Goal: Task Accomplishment & Management: Use online tool/utility

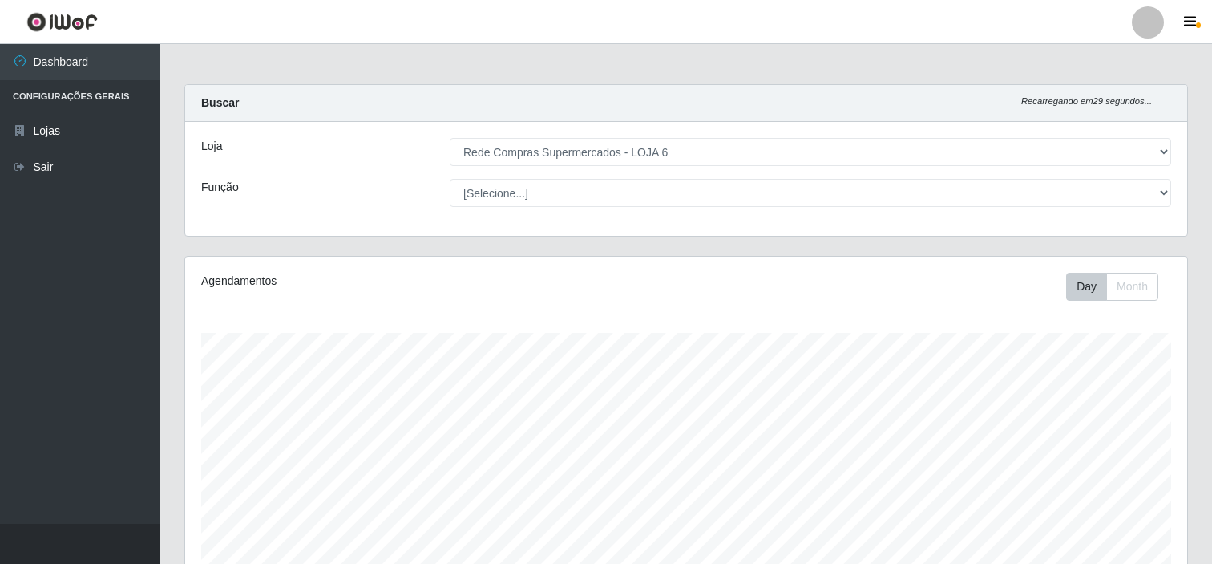
select select "398"
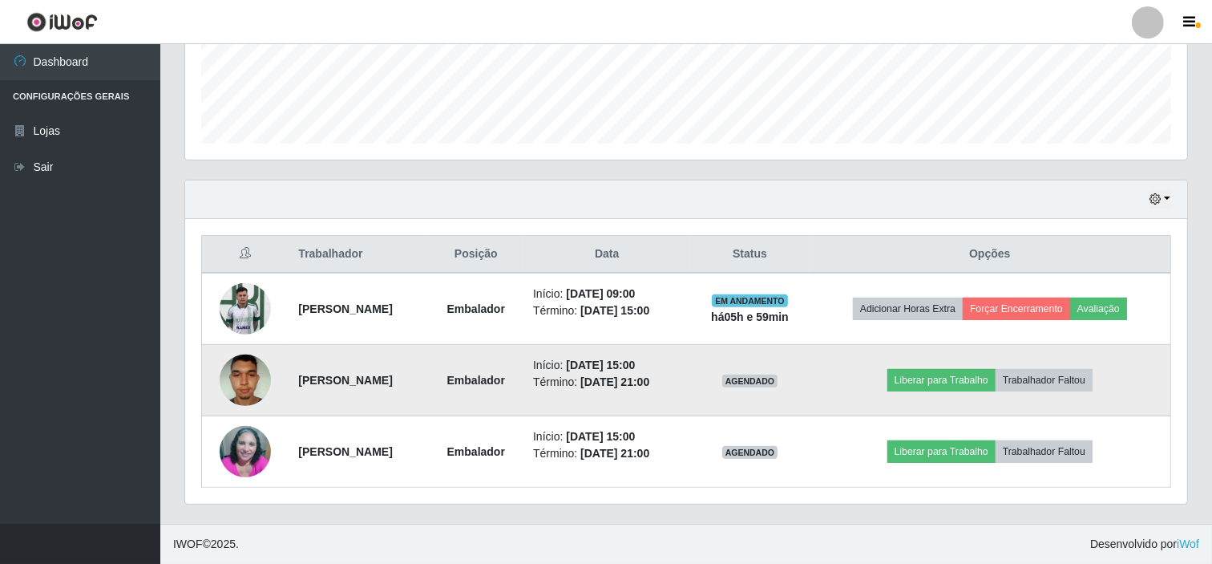
scroll to position [332, 1002]
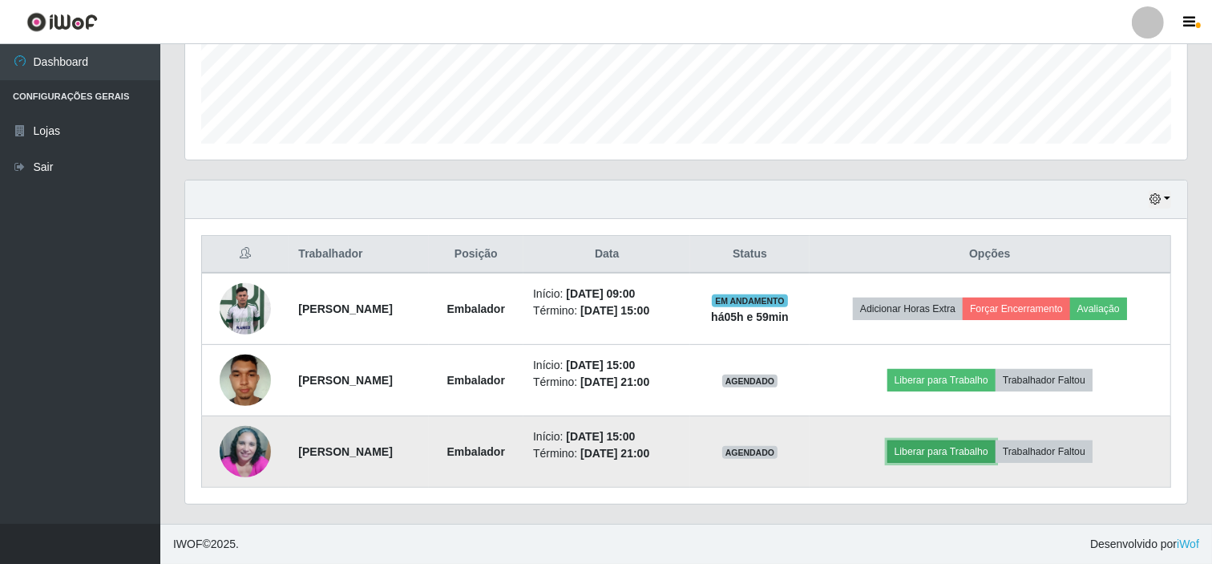
click at [940, 449] on button "Liberar para Trabalho" at bounding box center [942, 451] width 108 height 22
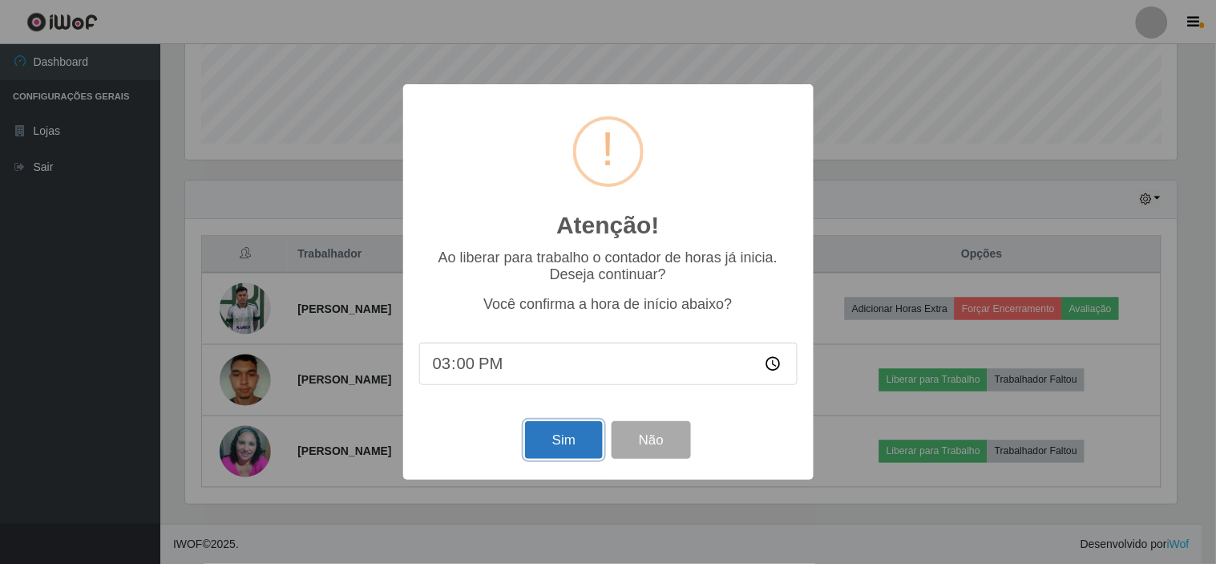
click at [552, 436] on button "Sim" at bounding box center [564, 440] width 78 height 38
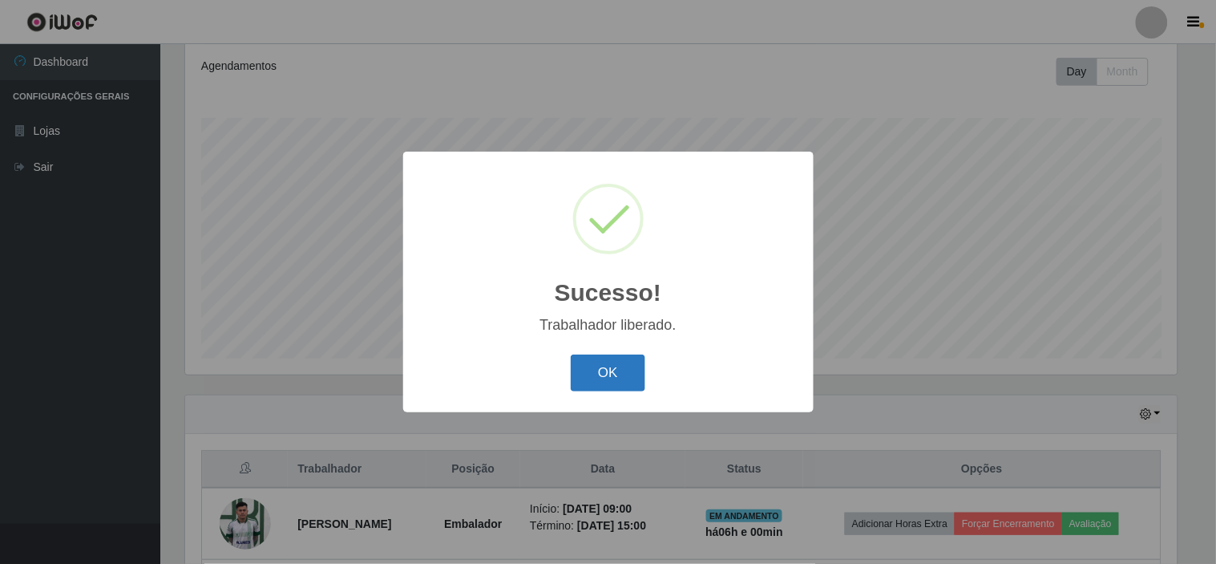
click at [589, 363] on button "OK" at bounding box center [608, 373] width 75 height 38
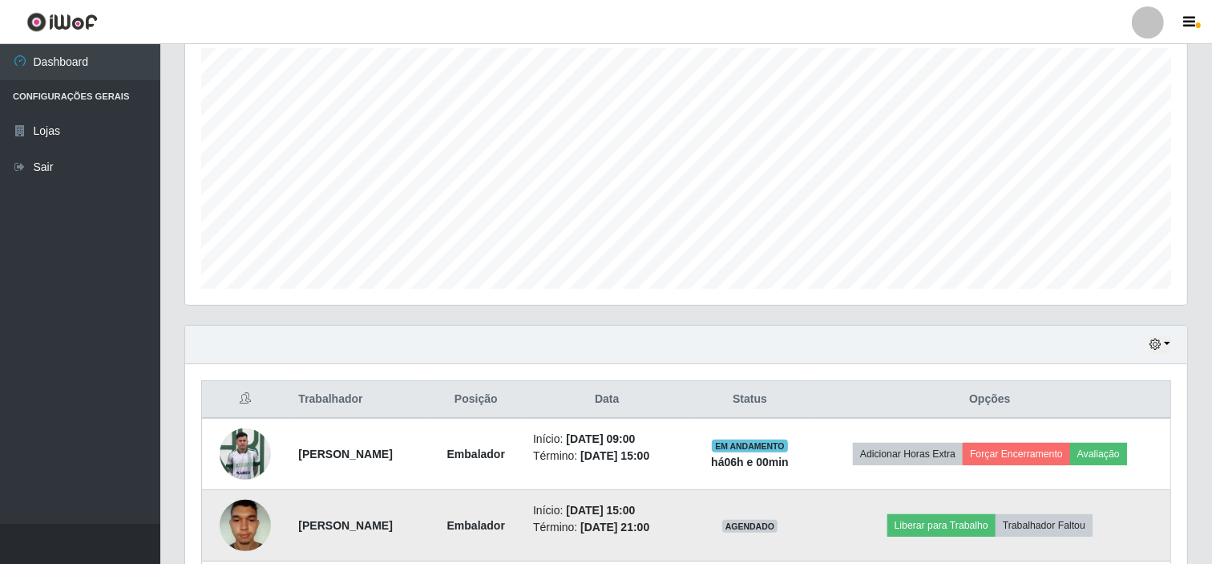
scroll to position [394, 0]
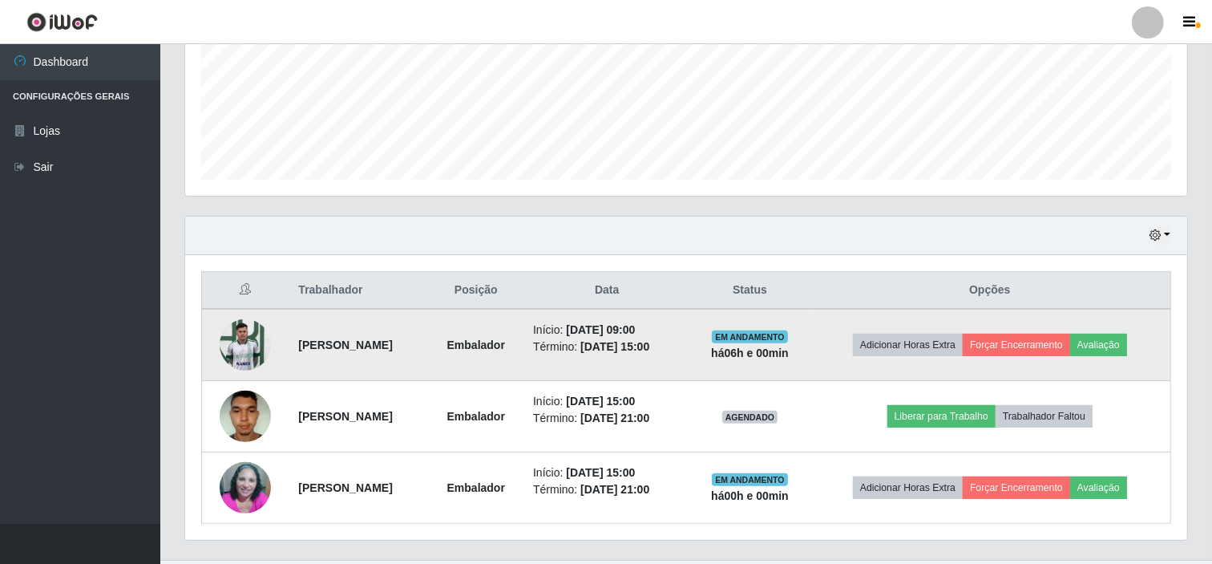
click at [605, 334] on time "[DATE] 09:00" at bounding box center [600, 329] width 69 height 13
click at [230, 340] on img at bounding box center [245, 344] width 51 height 68
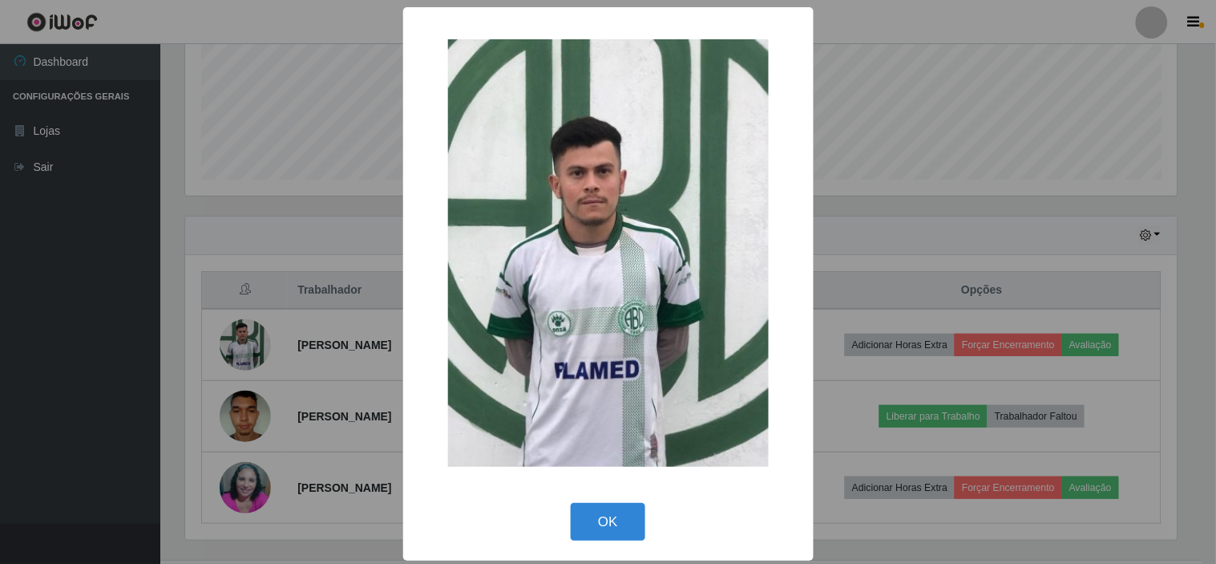
click at [635, 544] on div "OK Cancel" at bounding box center [608, 522] width 378 height 46
click at [629, 534] on button "OK" at bounding box center [608, 522] width 75 height 38
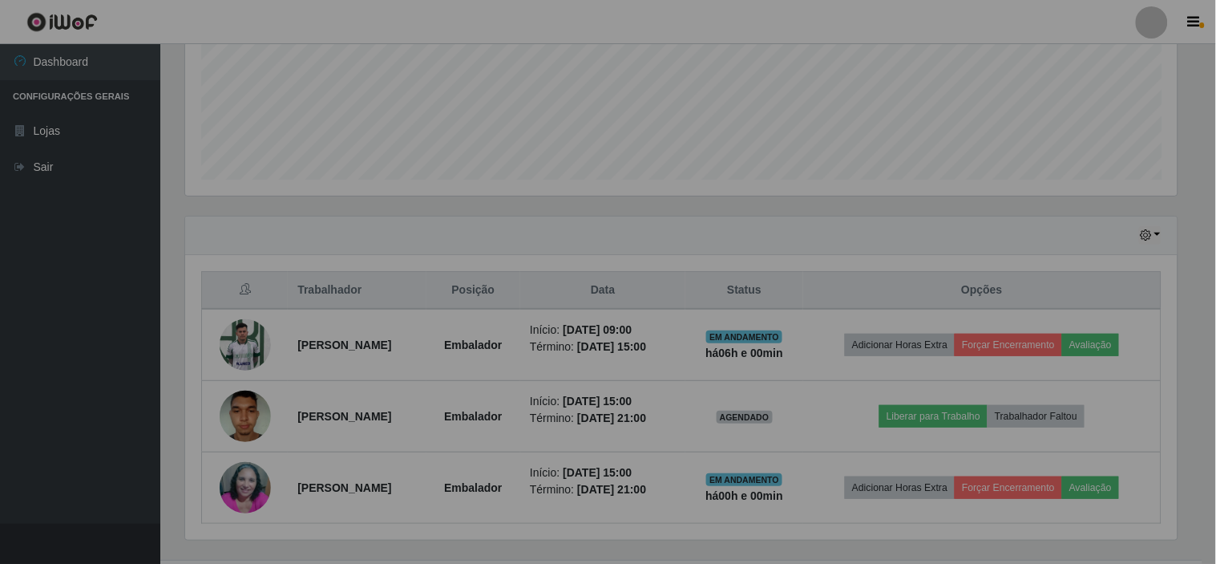
scroll to position [332, 1002]
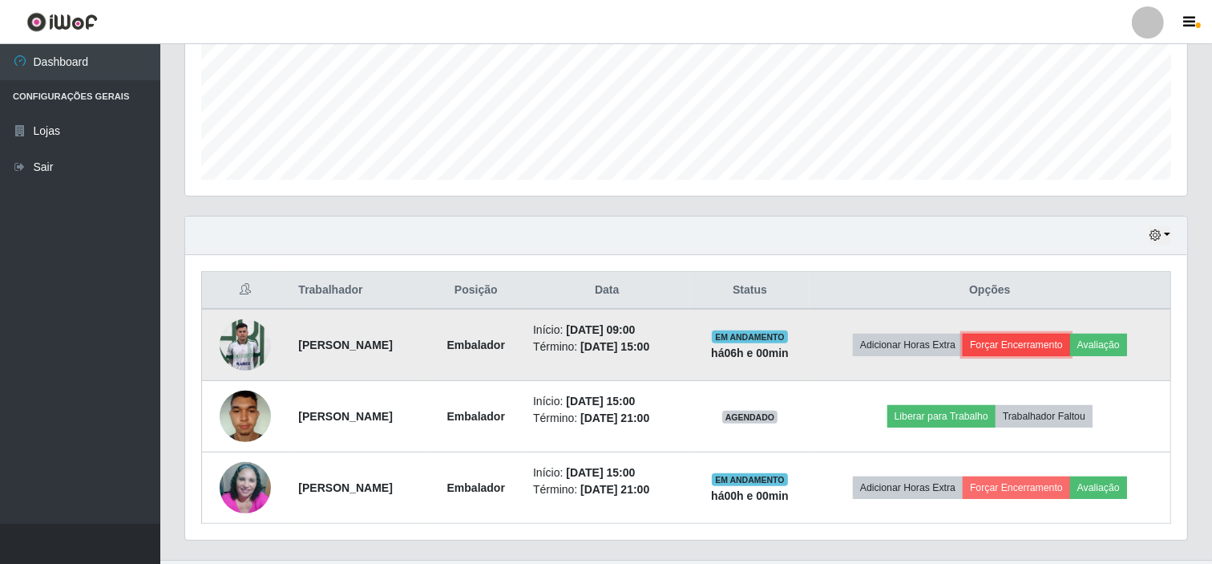
click at [1064, 346] on button "Forçar Encerramento" at bounding box center [1016, 345] width 107 height 22
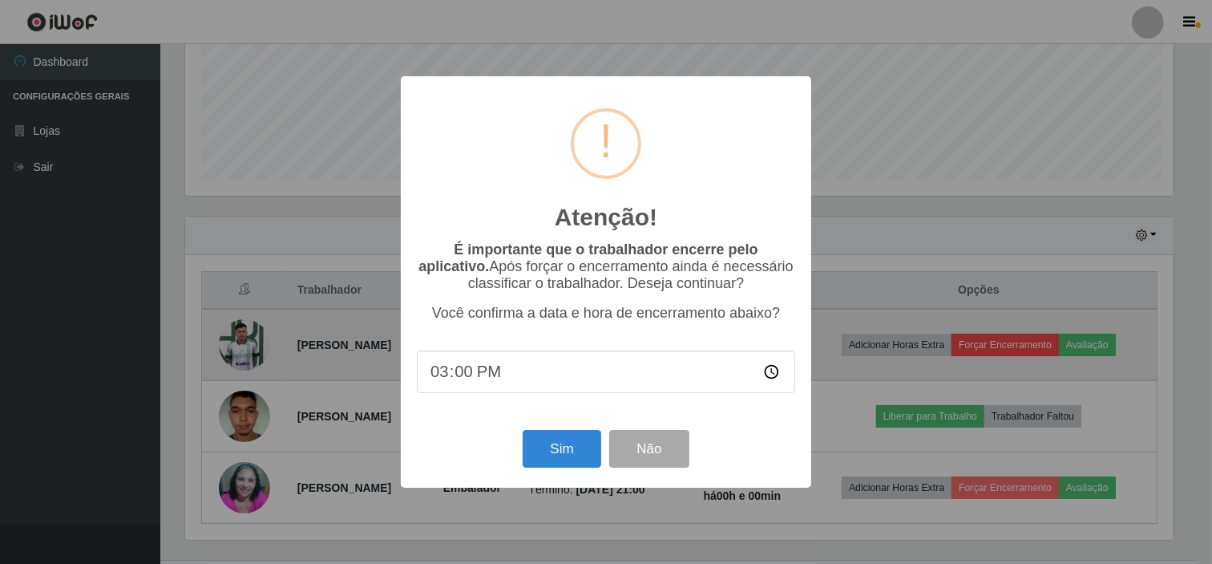
scroll to position [332, 992]
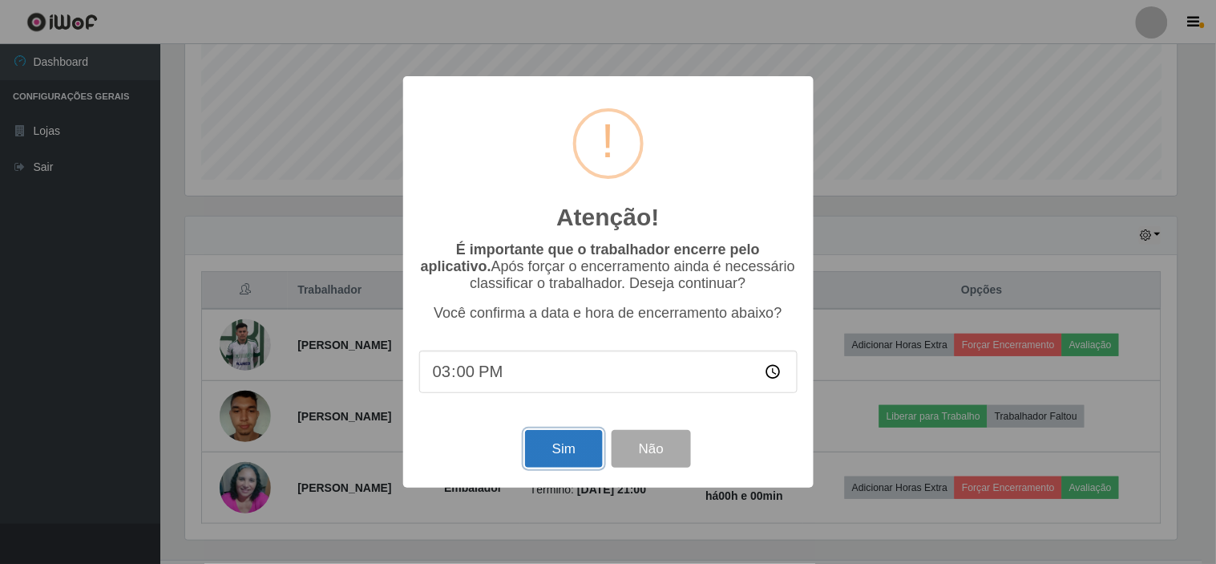
click at [545, 444] on button "Sim" at bounding box center [564, 449] width 78 height 38
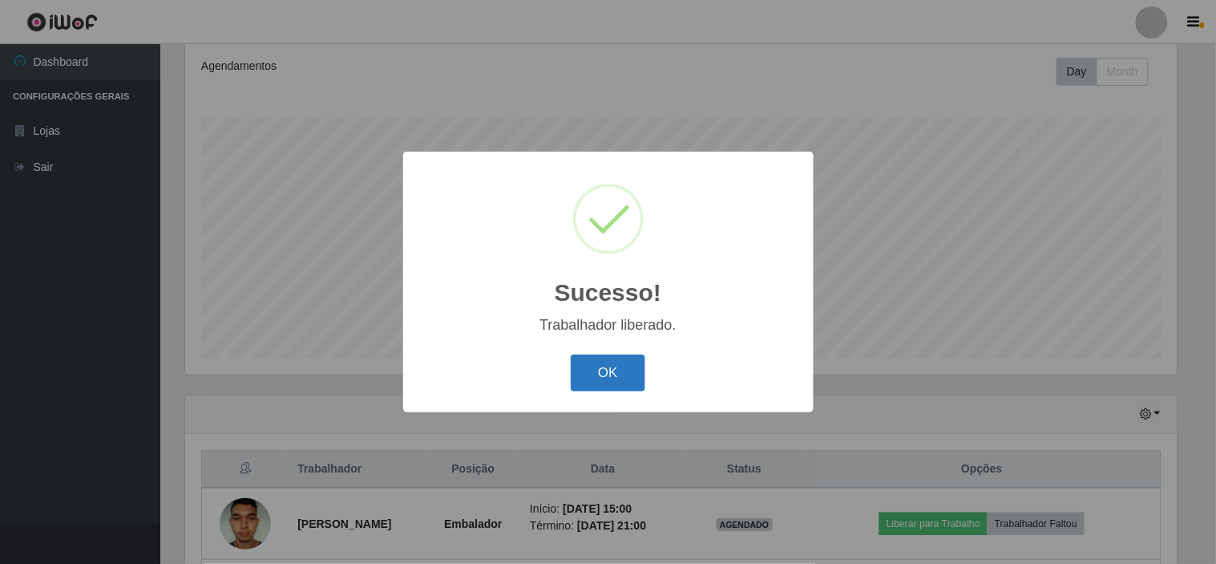
click at [597, 374] on button "OK" at bounding box center [608, 373] width 75 height 38
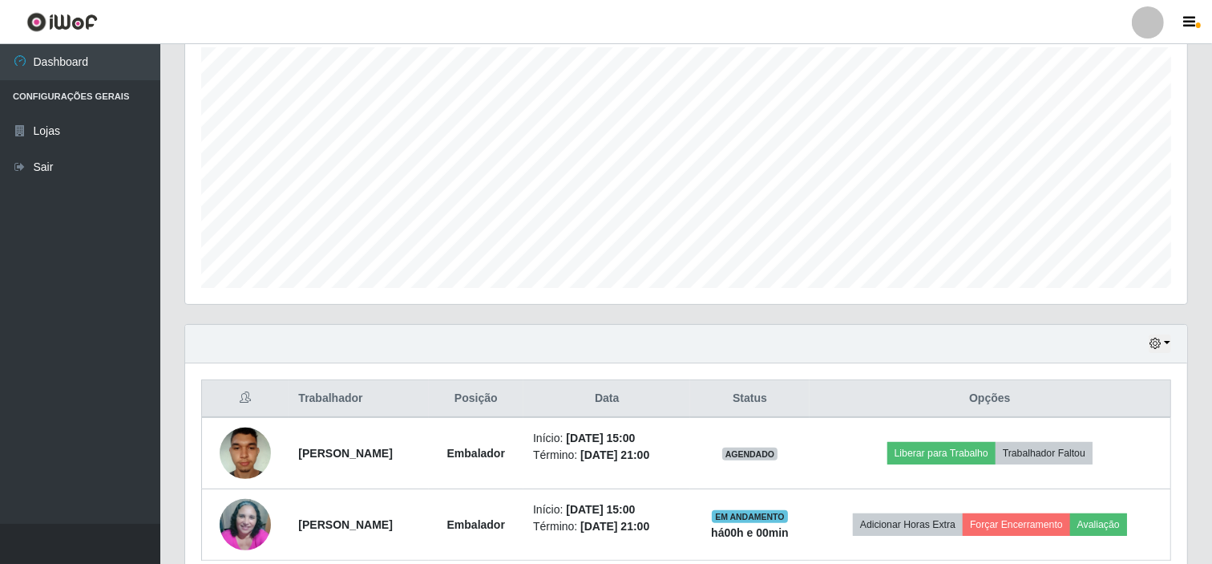
scroll to position [358, 0]
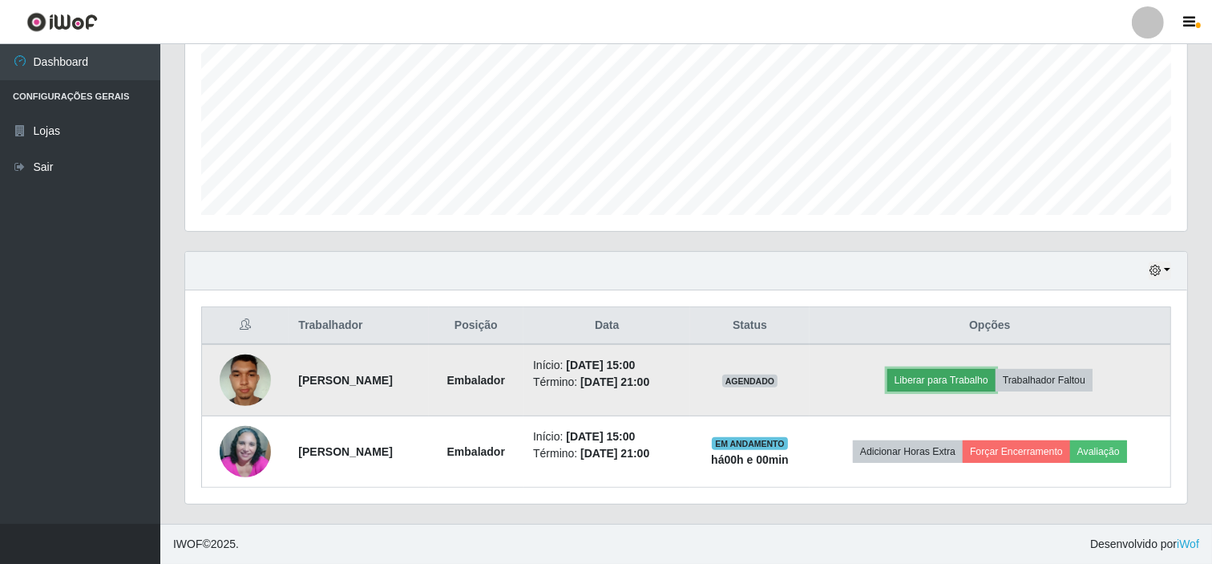
click at [949, 382] on button "Liberar para Trabalho" at bounding box center [942, 380] width 108 height 22
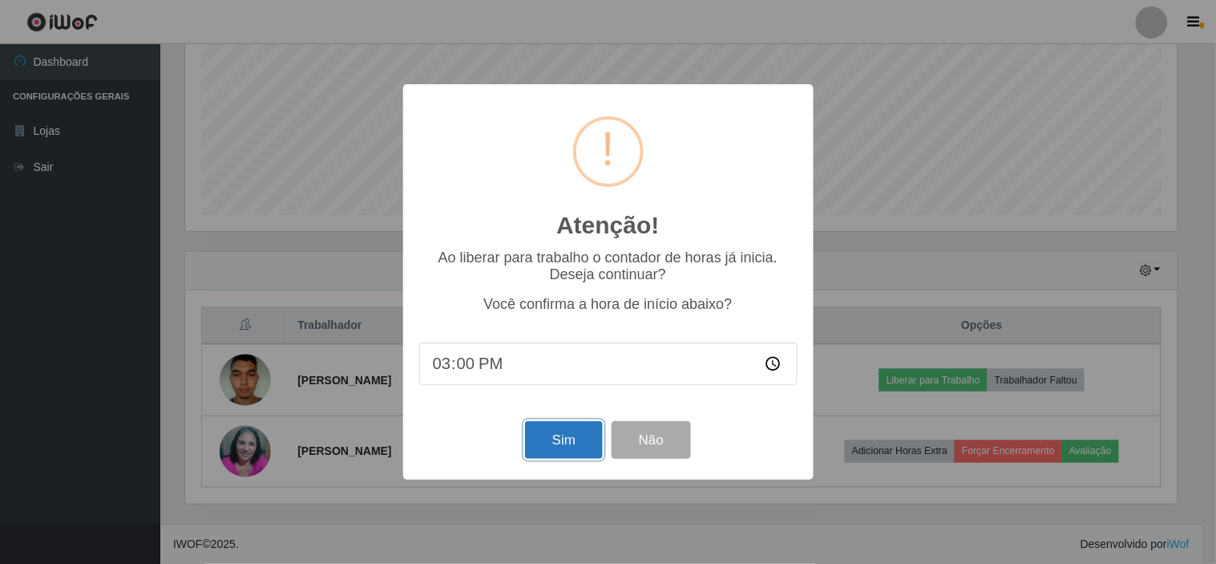
click at [570, 435] on button "Sim" at bounding box center [564, 440] width 78 height 38
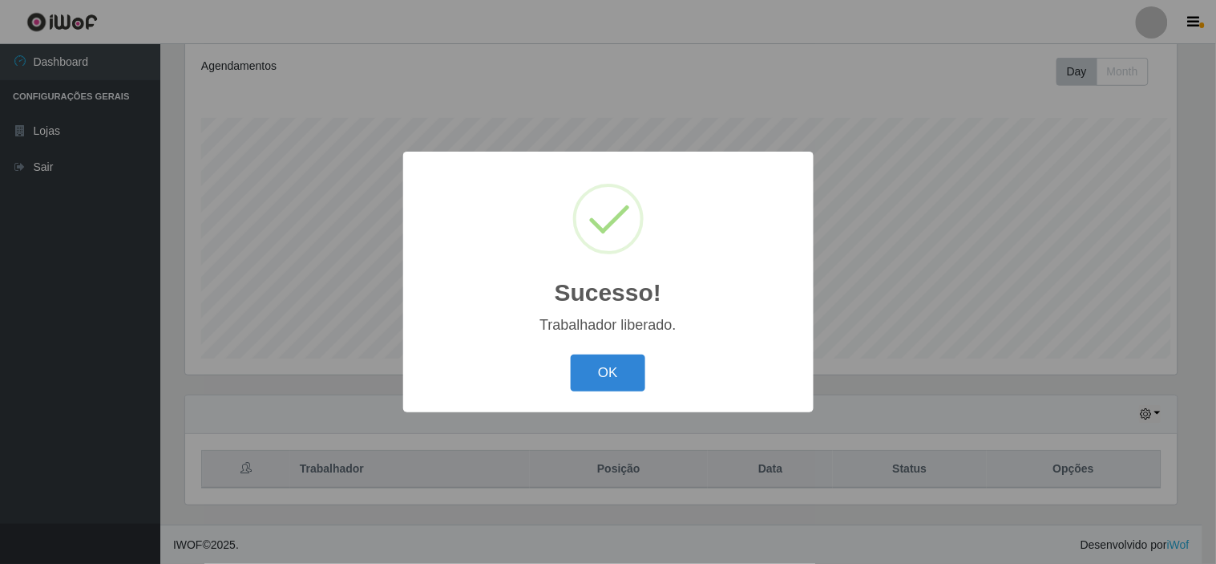
scroll to position [801482, 800822]
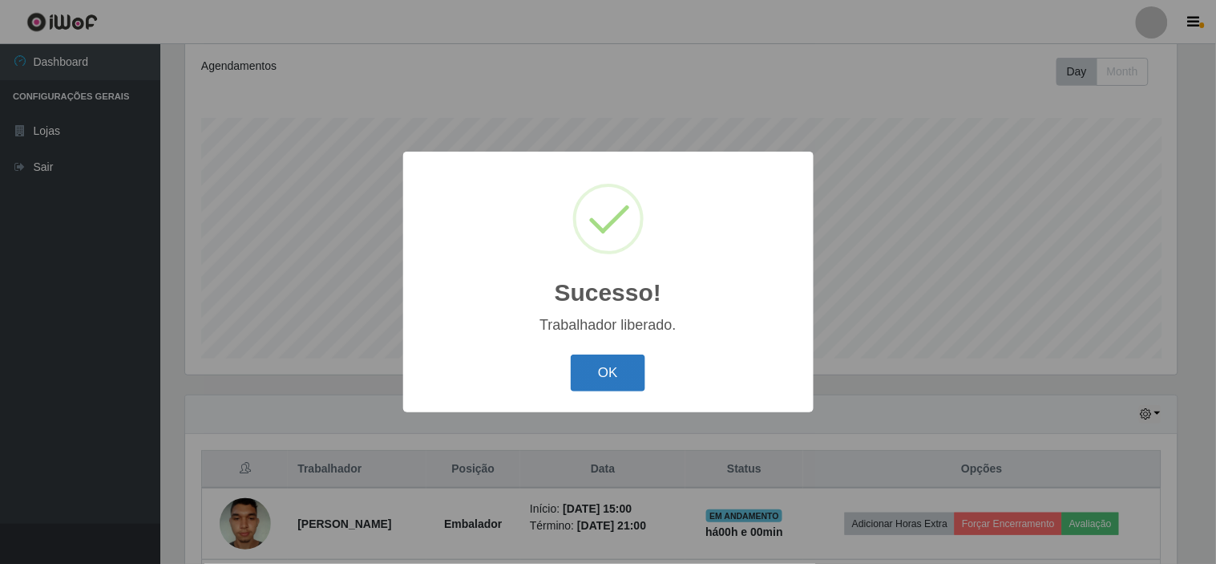
click at [624, 363] on button "OK" at bounding box center [608, 373] width 75 height 38
